Goal: Task Accomplishment & Management: Use online tool/utility

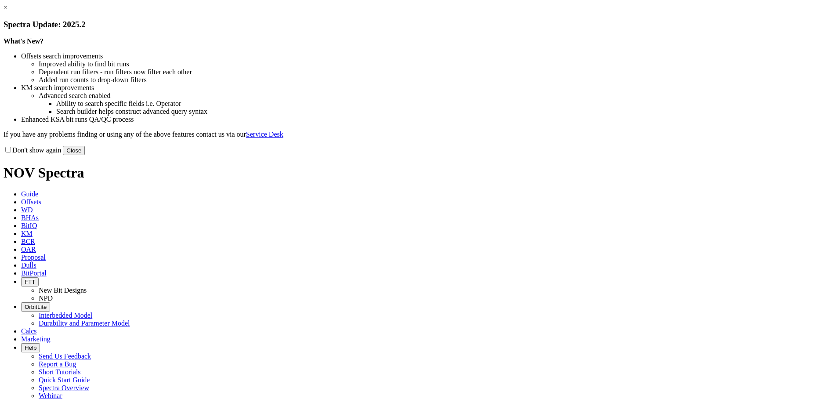
click at [7, 11] on link "×" at bounding box center [6, 7] width 4 height 7
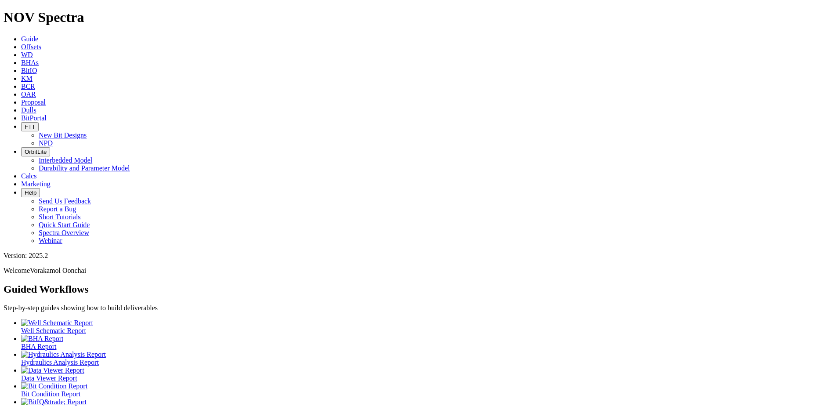
click at [37, 172] on span "Calcs" at bounding box center [29, 175] width 16 height 7
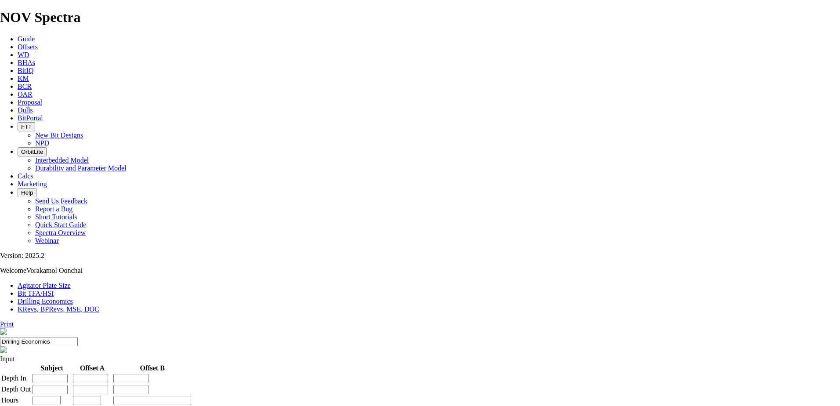
click at [54, 289] on link "Bit TFA/HSI" at bounding box center [36, 292] width 36 height 7
click at [78, 371] on input "Hole Size" at bounding box center [39, 375] width 78 height 9
type input "12.25"
click at [78, 397] on input "Flow Rate" at bounding box center [39, 401] width 78 height 9
click at [37, 405] on input "l/min" at bounding box center [35, 411] width 6 height 6
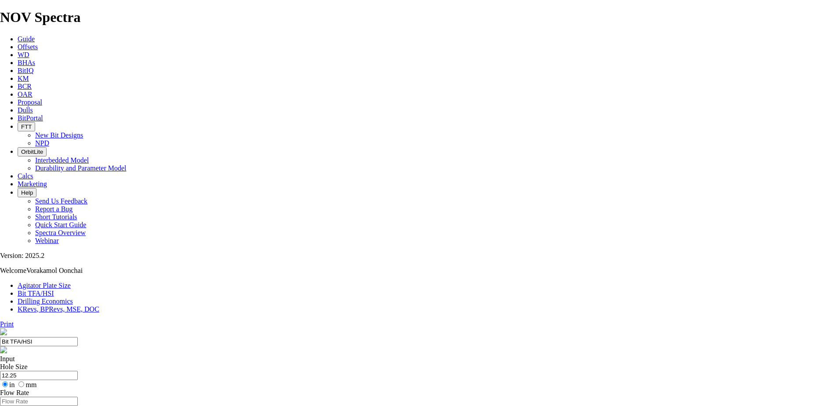
radio input "true"
radio input "false"
click at [78, 397] on input "Flow Rate" at bounding box center [39, 401] width 78 height 9
type input "3600"
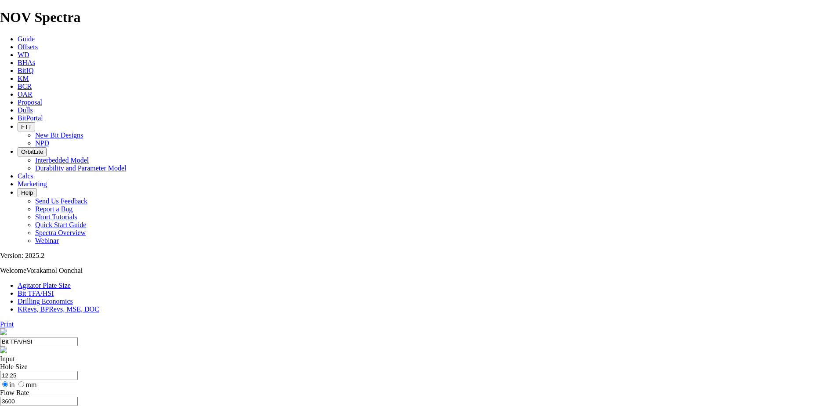
type input "9.6"
drag, startPoint x: 335, startPoint y: 230, endPoint x: 318, endPoint y: 230, distance: 17.6
type input "5"
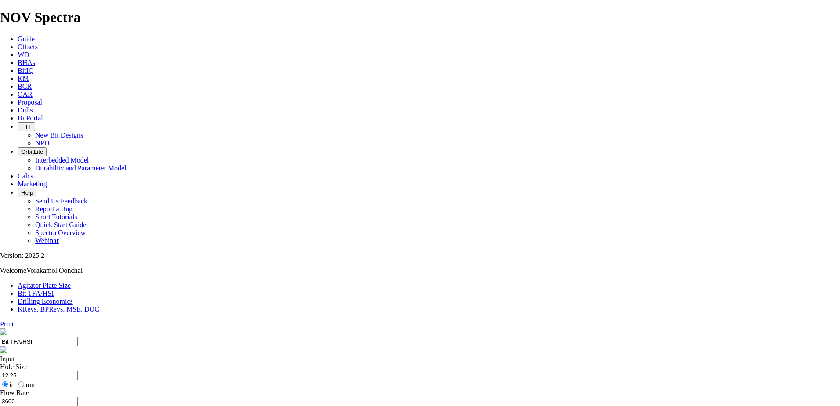
select select "number:8"
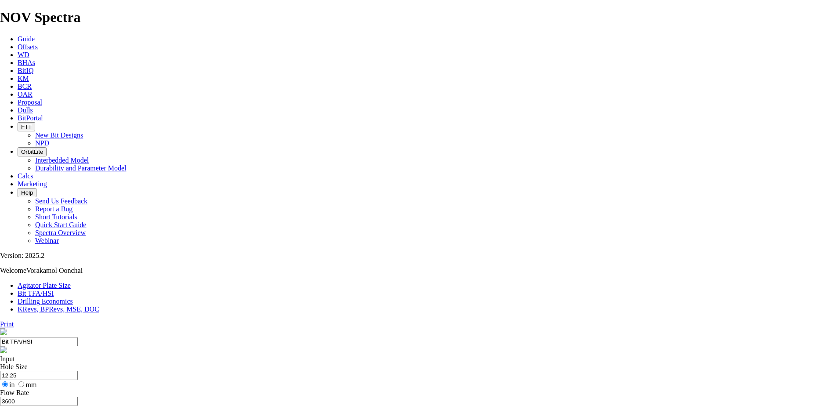
select select "number:8"
select select "number:14"
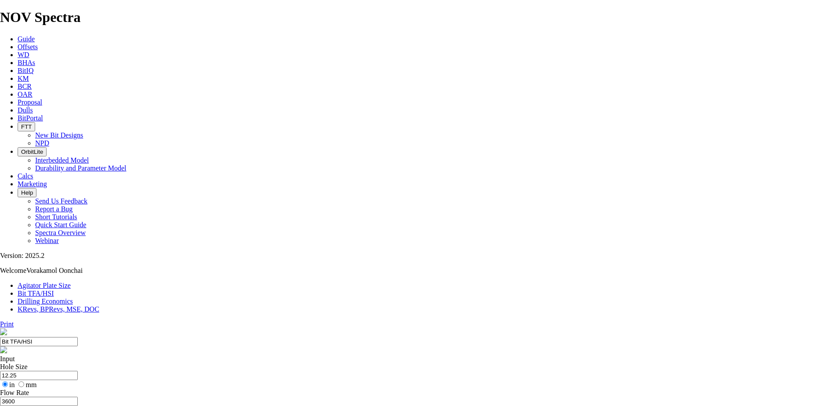
select select "number:14"
select select "number:18"
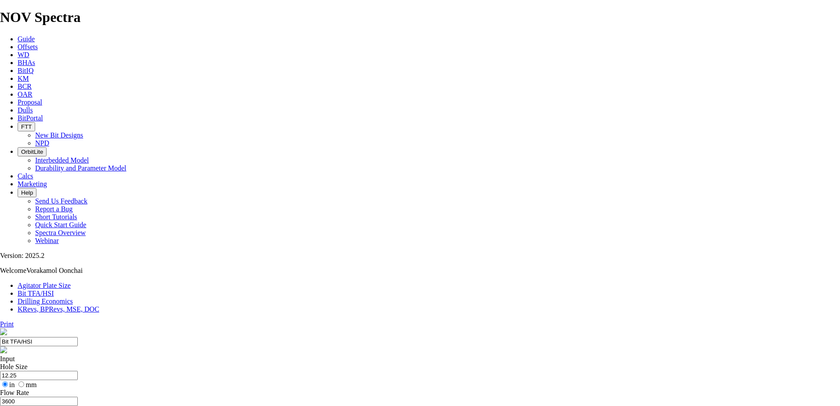
select select "number:18"
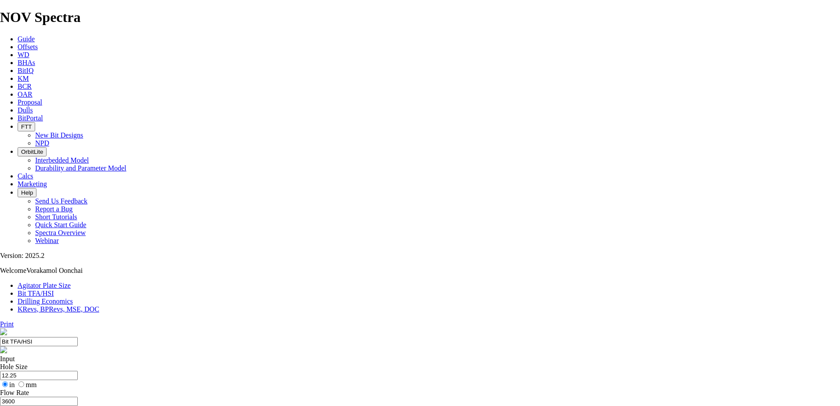
select select "number:17"
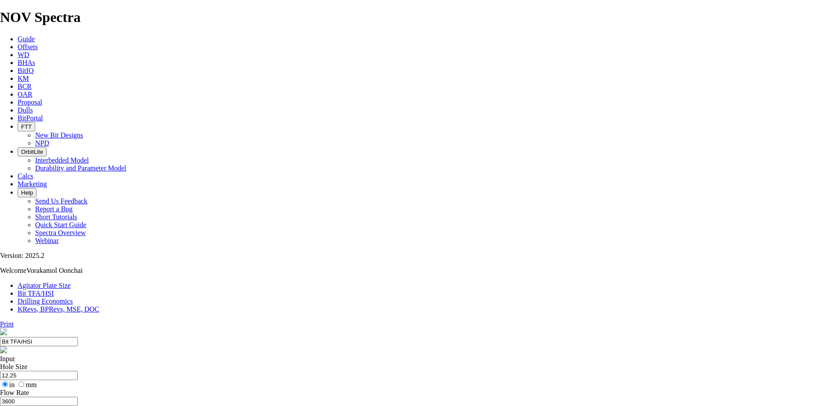
select select "number:17"
select select "number:18"
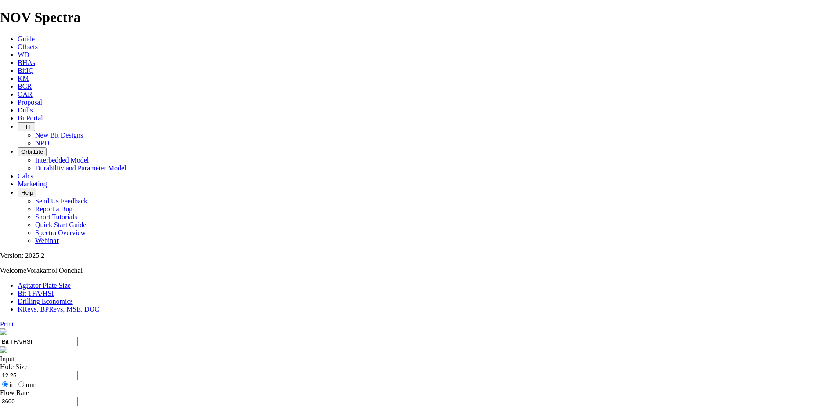
select select "number:18"
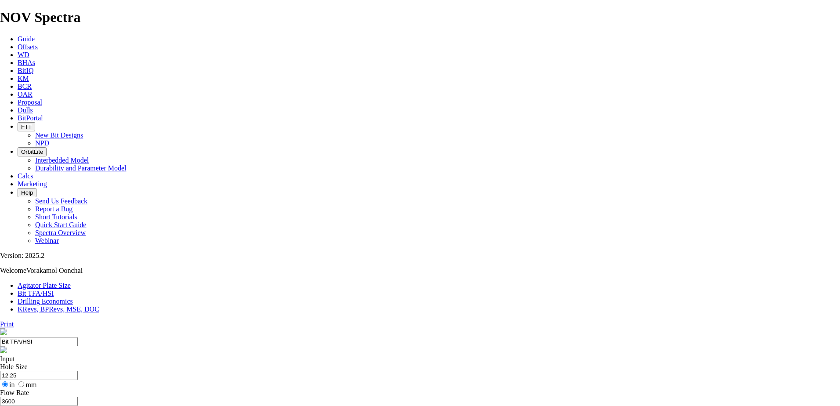
select select "number:17"
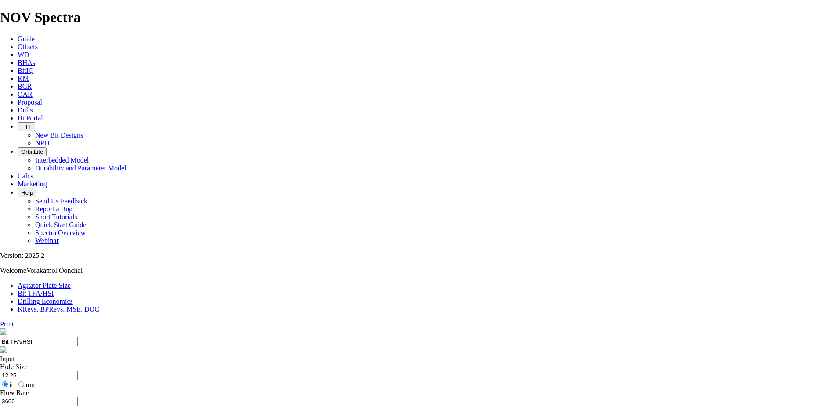
select select "number:17"
select select "number:18"
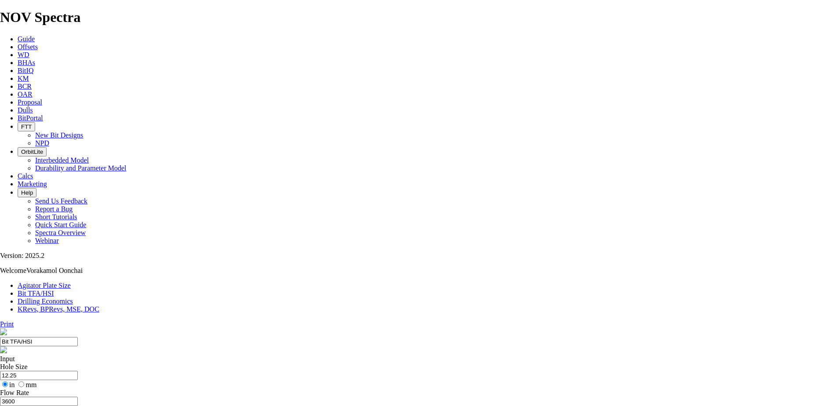
select select "number:17"
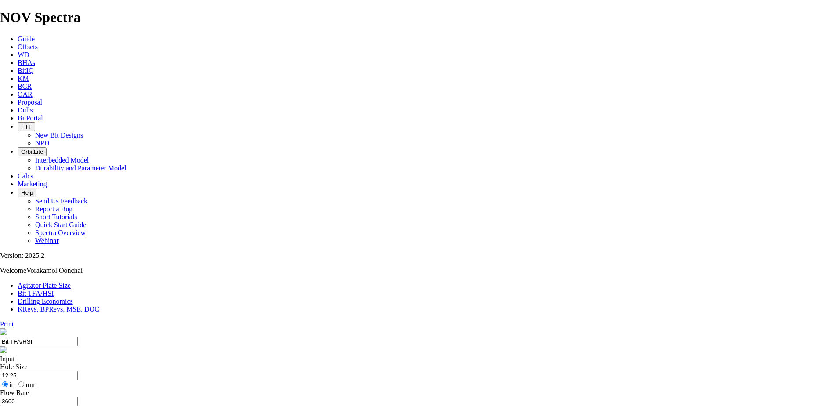
select select "number:17"
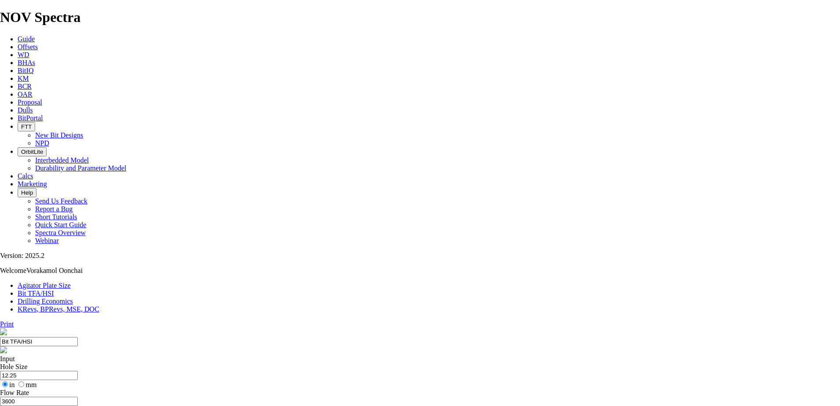
drag, startPoint x: 296, startPoint y: 197, endPoint x: 182, endPoint y: 195, distance: 114.2
type input "1.15"
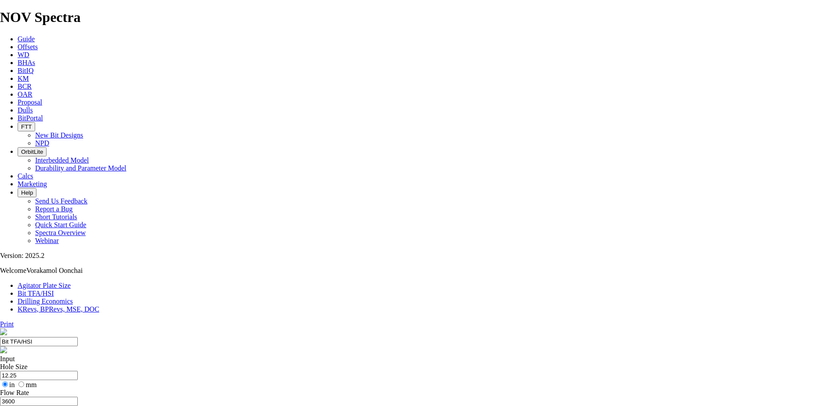
radio input "true"
radio input "false"
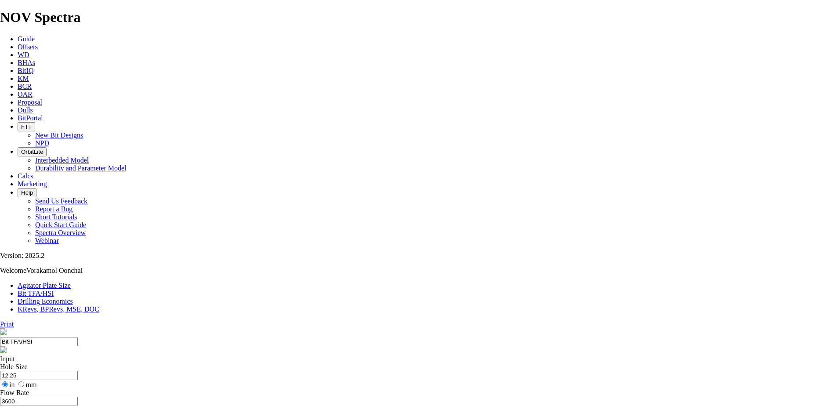
drag, startPoint x: 296, startPoint y: 197, endPoint x: 218, endPoint y: 202, distance: 77.5
type input "9.6"
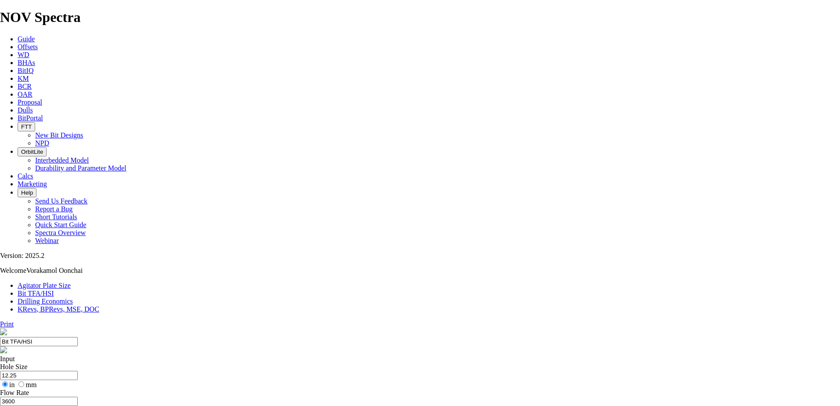
select select "number:16"
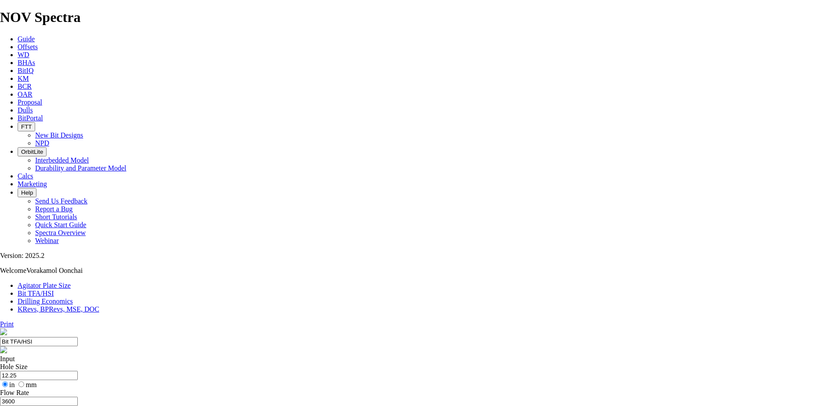
select select "number:16"
select select "number:18"
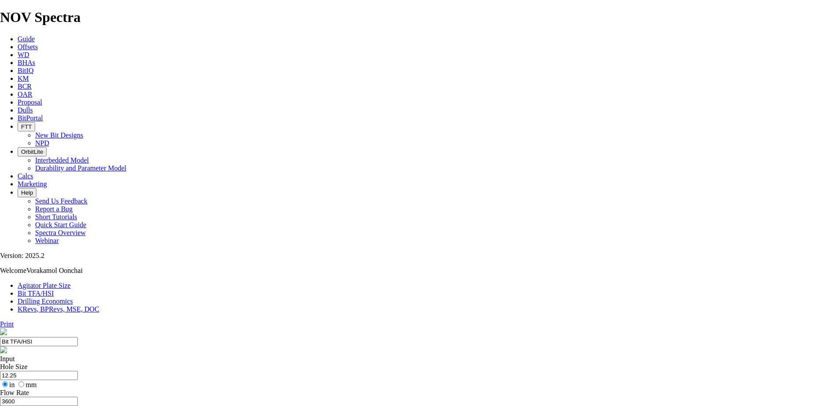
select select "number:18"
select select "number:16"
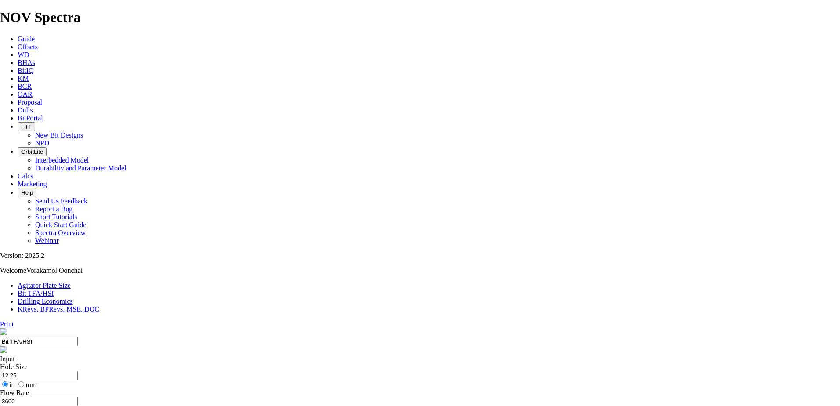
select select "number:16"
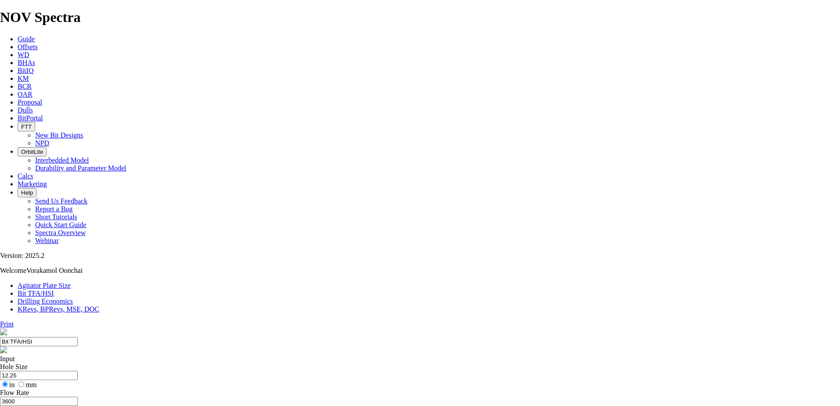
select select "number:18"
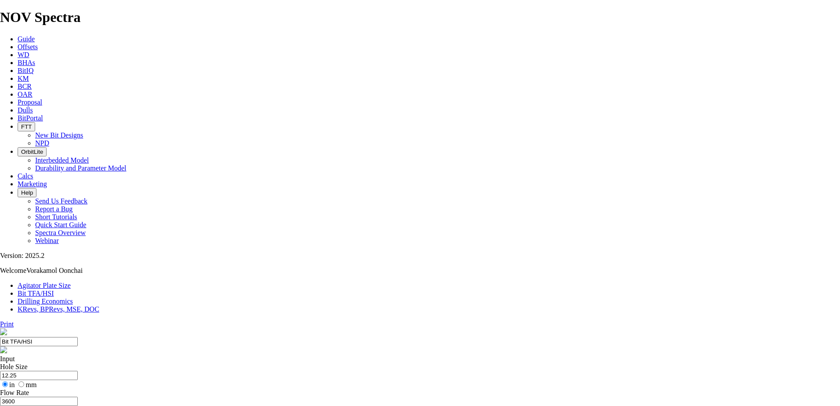
select select "number:18"
select select "number:16"
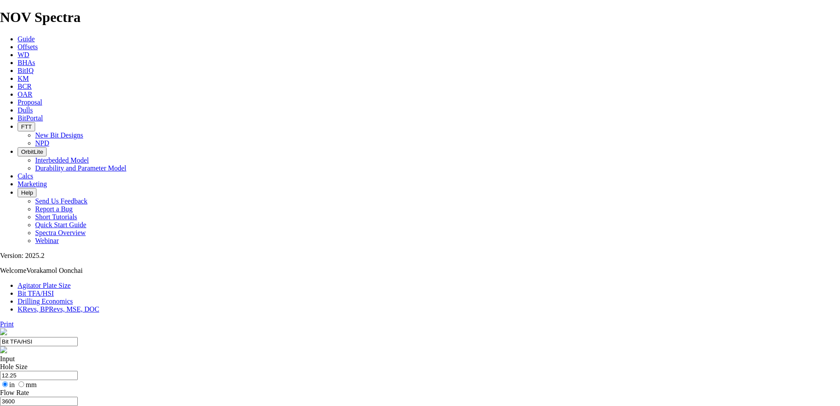
select select "number:16"
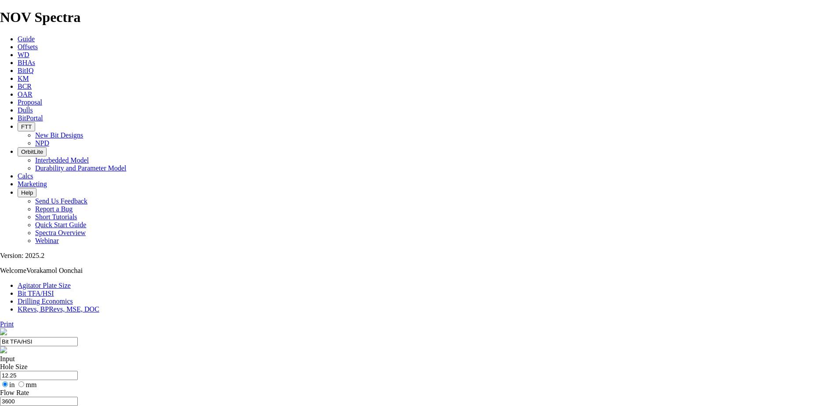
select select "number:18"
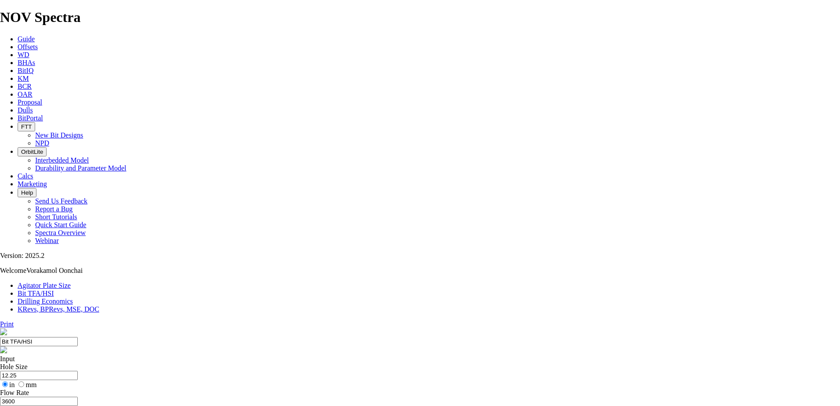
select select "number:18"
click at [8, 381] on input "in" at bounding box center [5, 384] width 6 height 6
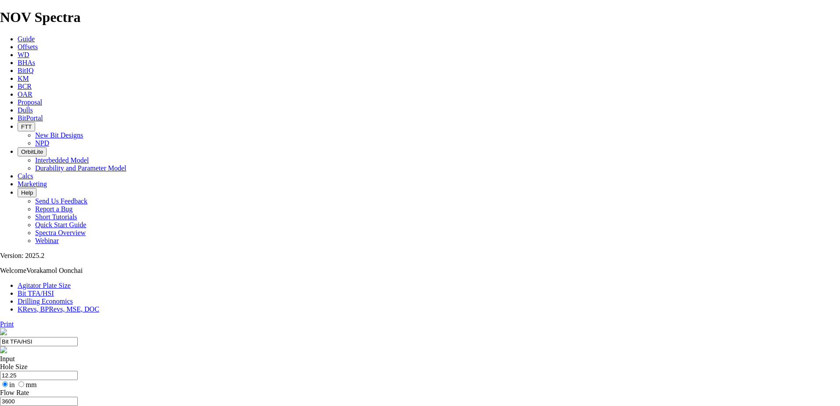
click at [54, 405] on label "l/min" at bounding box center [41, 411] width 24 height 7
click at [37, 405] on input "l/min" at bounding box center [35, 411] width 6 height 6
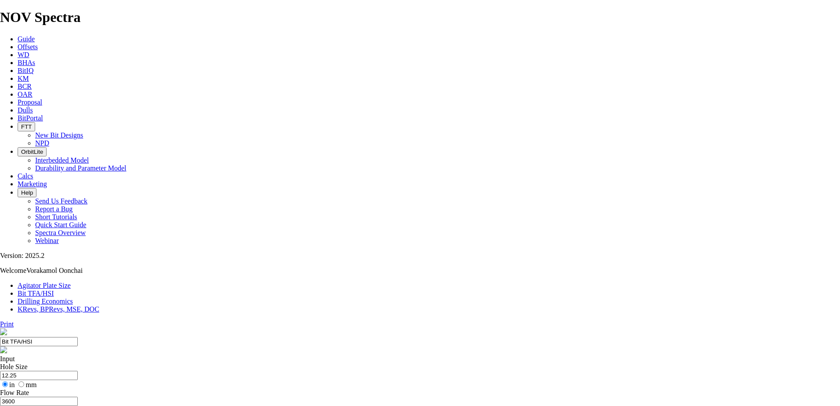
checkbox input "true"
radio input "true"
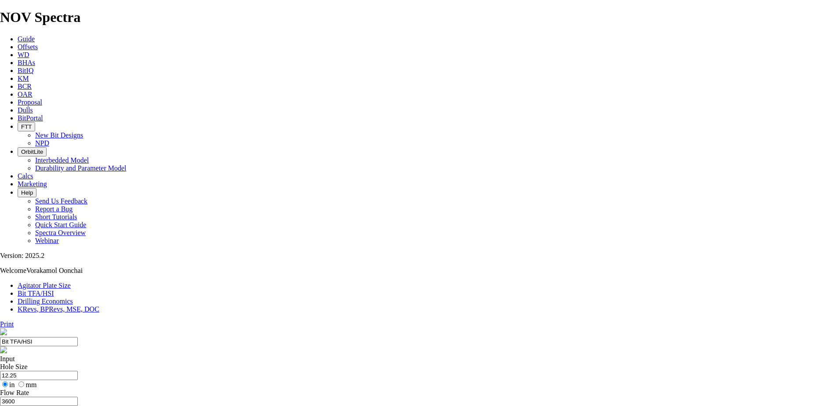
radio input "true"
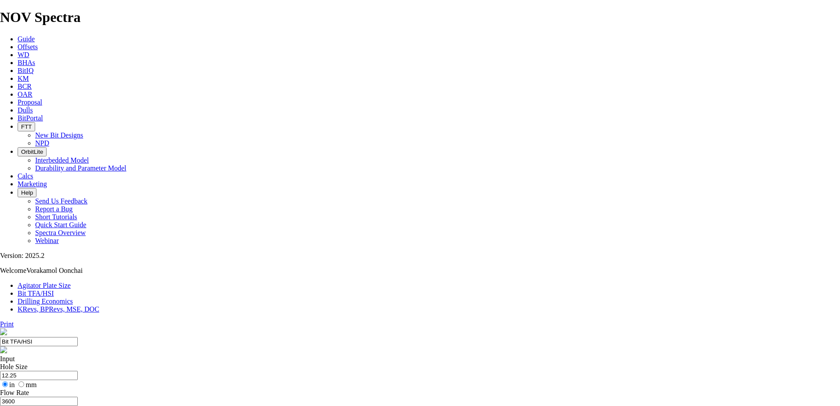
radio input "false"
drag, startPoint x: 288, startPoint y: 201, endPoint x: 215, endPoint y: 200, distance: 72.9
type input "1.15"
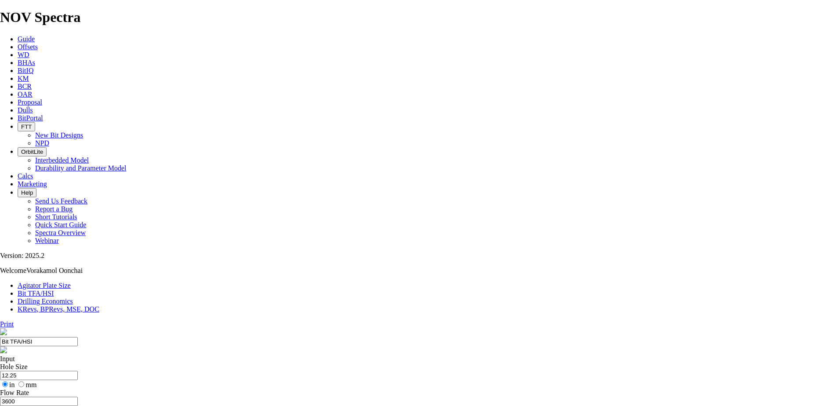
radio input "true"
radio input "false"
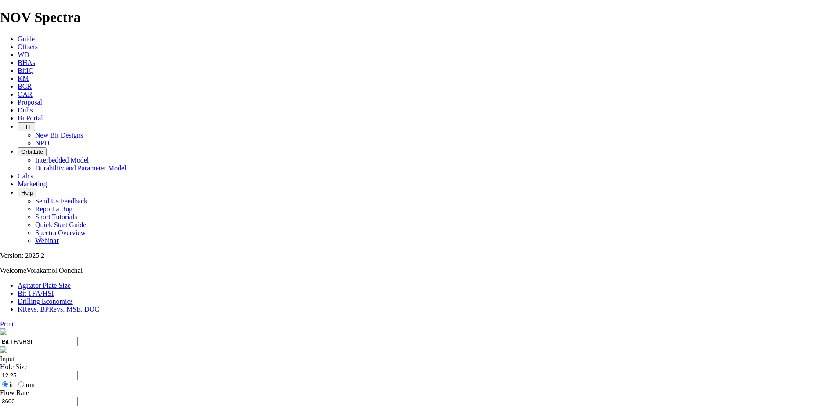
drag, startPoint x: 289, startPoint y: 197, endPoint x: 150, endPoint y: 197, distance: 138.8
type input "9.6"
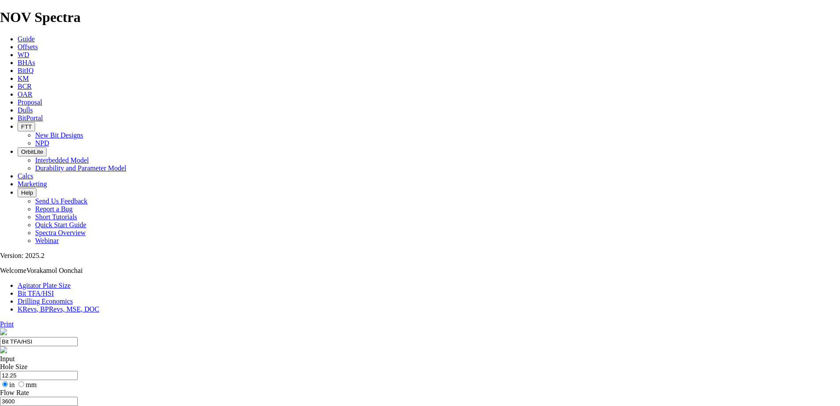
click at [8, 381] on input "in" at bounding box center [5, 384] width 6 height 6
click at [37, 405] on input "l/min" at bounding box center [35, 411] width 6 height 6
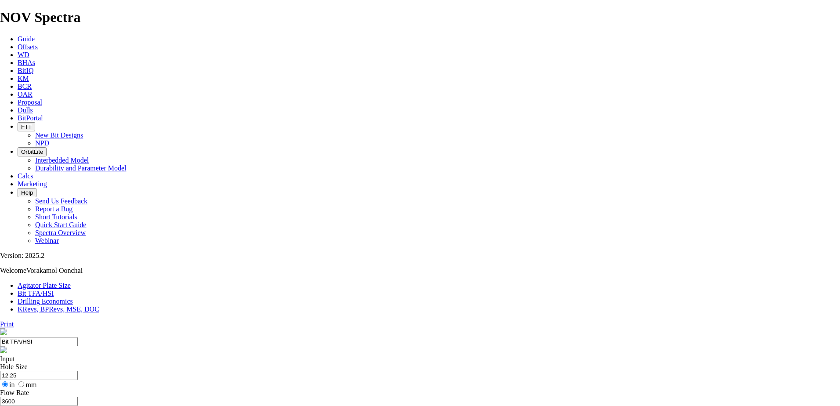
drag, startPoint x: 292, startPoint y: 185, endPoint x: 311, endPoint y: 185, distance: 18.9
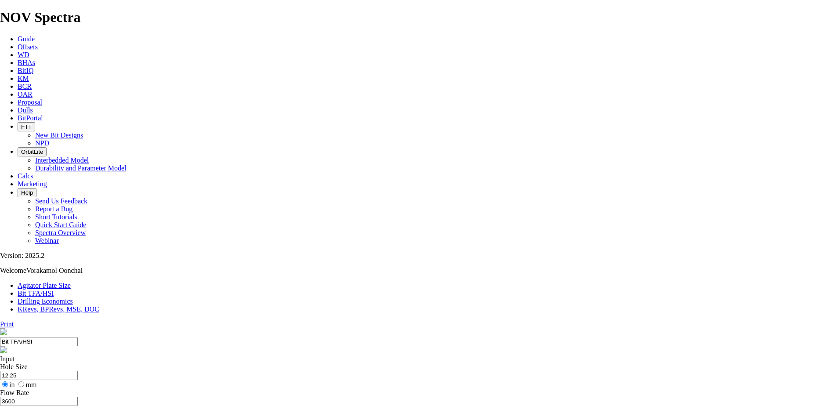
click at [8, 381] on input "in" at bounding box center [5, 384] width 6 height 6
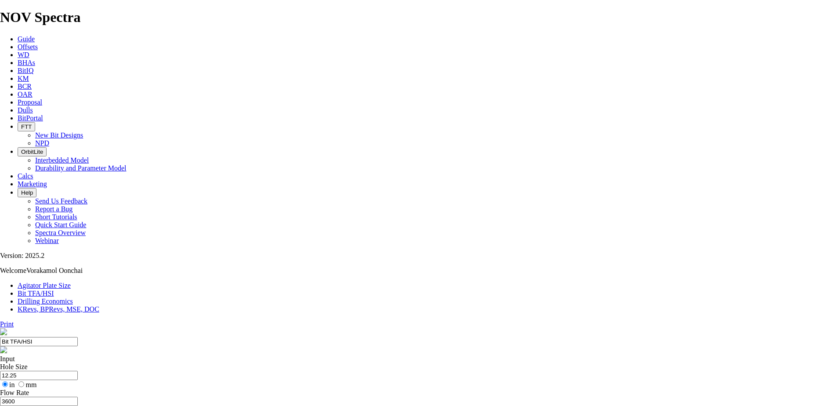
click at [28, 363] on label "Hole Size" at bounding box center [14, 366] width 28 height 7
click at [78, 371] on input "12.25" at bounding box center [39, 375] width 78 height 9
click at [28, 363] on label "Hole Size" at bounding box center [14, 366] width 28 height 7
click at [78, 371] on input "12.25" at bounding box center [39, 375] width 78 height 9
click at [28, 363] on label "Hole Size" at bounding box center [14, 366] width 28 height 7
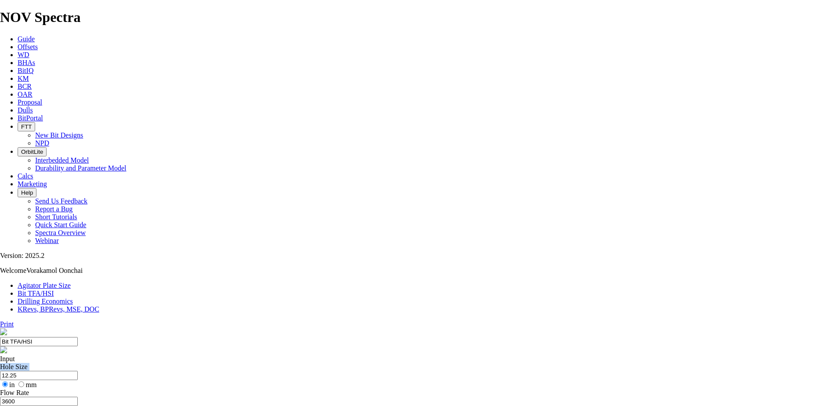
click at [78, 371] on input "12.25" at bounding box center [39, 375] width 78 height 9
click at [28, 363] on label "Hole Size" at bounding box center [14, 366] width 28 height 7
click at [78, 371] on input "12.25" at bounding box center [39, 375] width 78 height 9
drag, startPoint x: 284, startPoint y: 119, endPoint x: 293, endPoint y: 119, distance: 9.7
click at [293, 363] on div "Hole Size 12.25 in mm" at bounding box center [420, 376] width 840 height 26
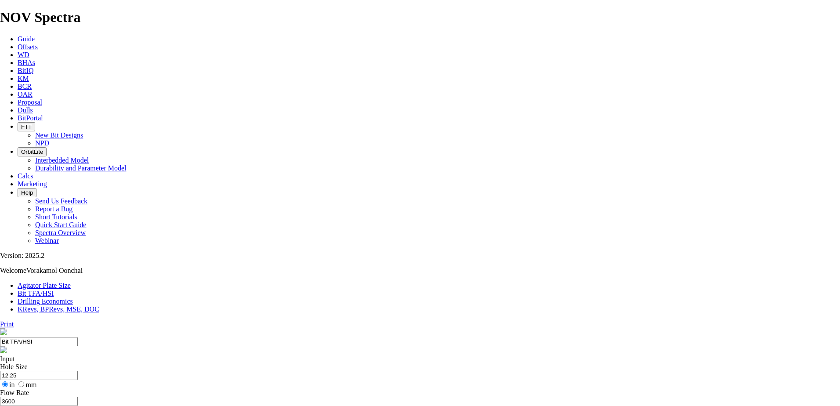
click at [37, 405] on input "l/min" at bounding box center [35, 411] width 6 height 6
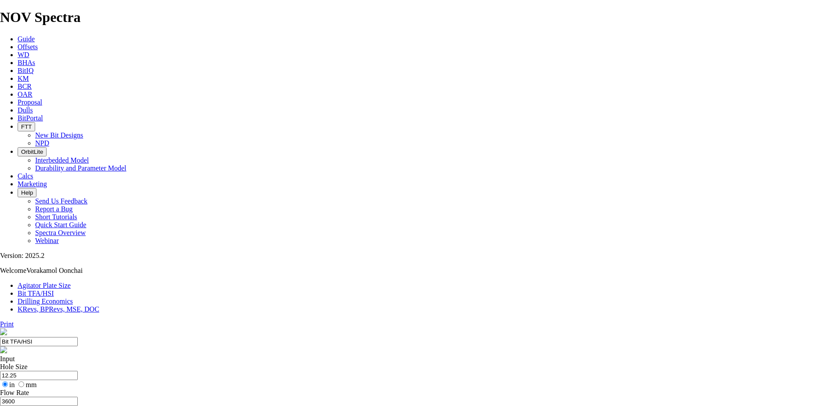
click at [37, 405] on input "l/min" at bounding box center [35, 411] width 6 height 6
click at [8, 381] on input "in" at bounding box center [5, 384] width 6 height 6
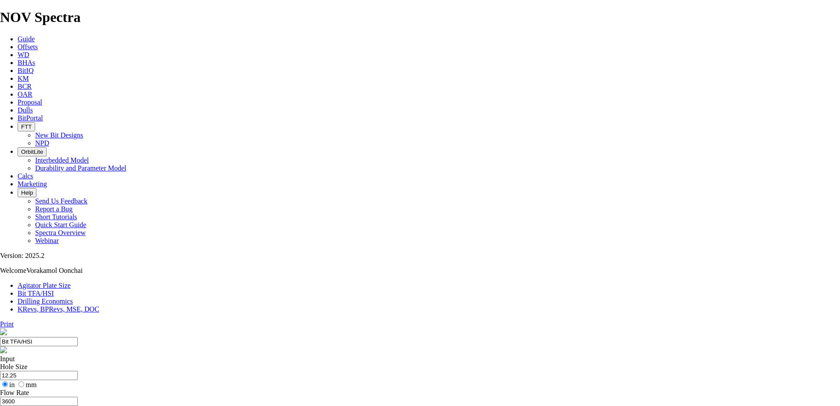
click at [37, 405] on input "l/min" at bounding box center [35, 411] width 6 height 6
